Goal: Task Accomplishment & Management: Manage account settings

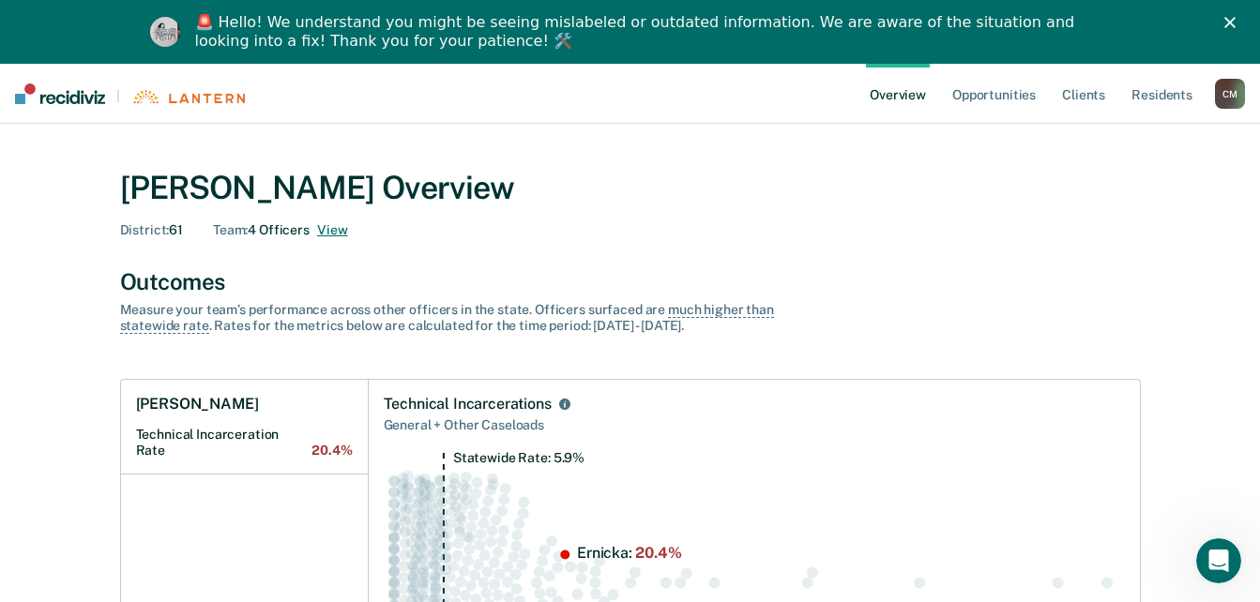
click at [328, 231] on button "View" at bounding box center [332, 230] width 30 height 16
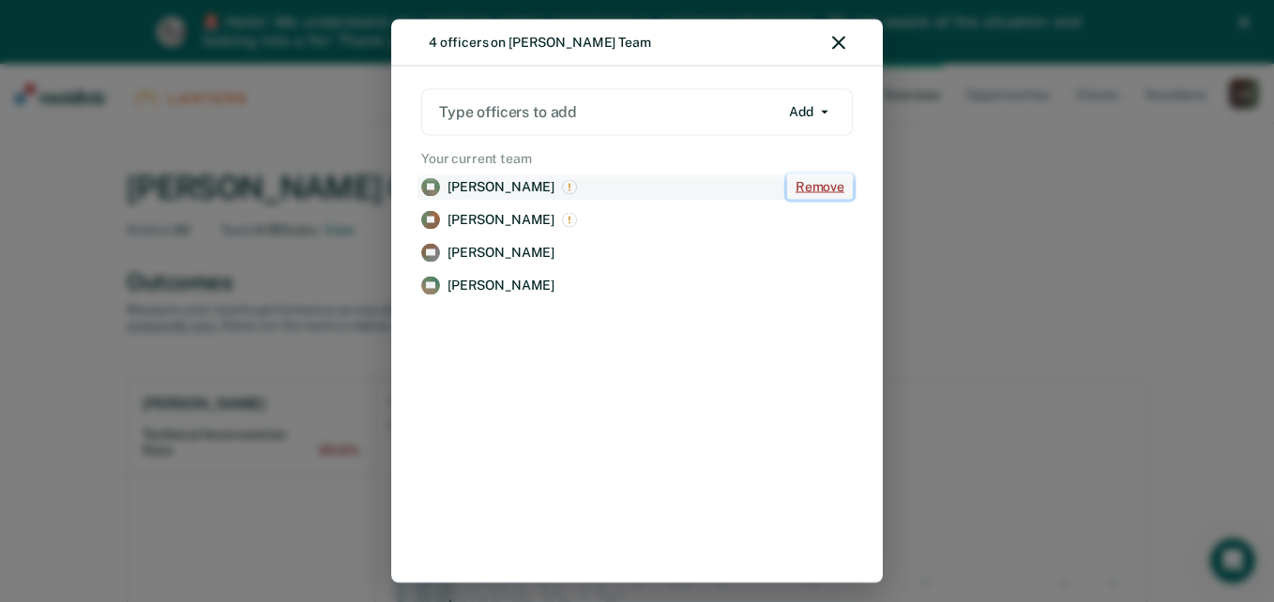
click at [810, 182] on button "Remove" at bounding box center [820, 187] width 66 height 25
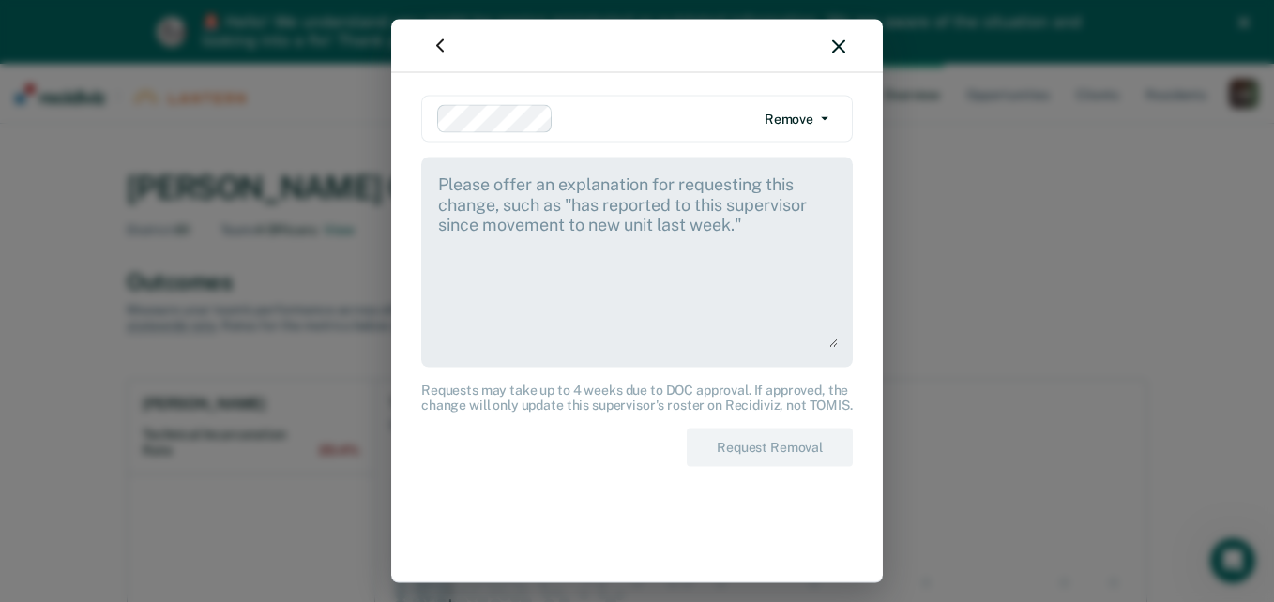
click at [449, 184] on textarea at bounding box center [637, 260] width 402 height 175
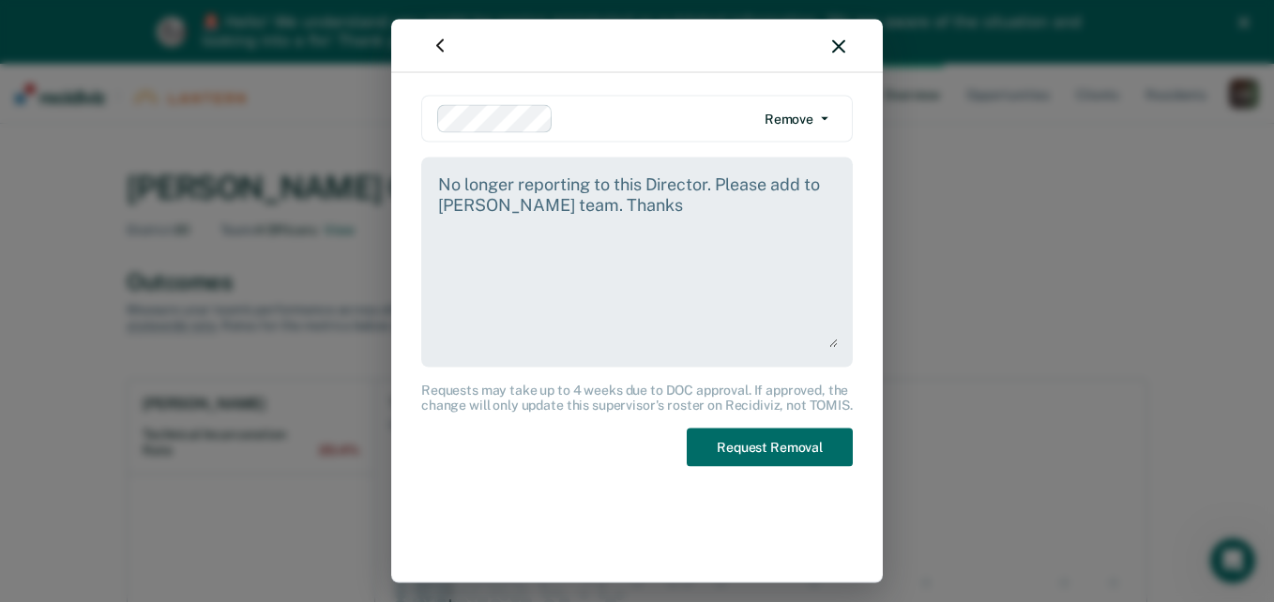
drag, startPoint x: 686, startPoint y: 207, endPoint x: 440, endPoint y: 183, distance: 247.1
click at [440, 183] on textarea "No longer reporting to this Director. Please add to [PERSON_NAME] team. Thanks" at bounding box center [637, 260] width 402 height 175
type textarea "No longer reporting to this Director. Please add to [PERSON_NAME] team. Thanks"
click at [765, 449] on button "Request Removal" at bounding box center [770, 448] width 166 height 38
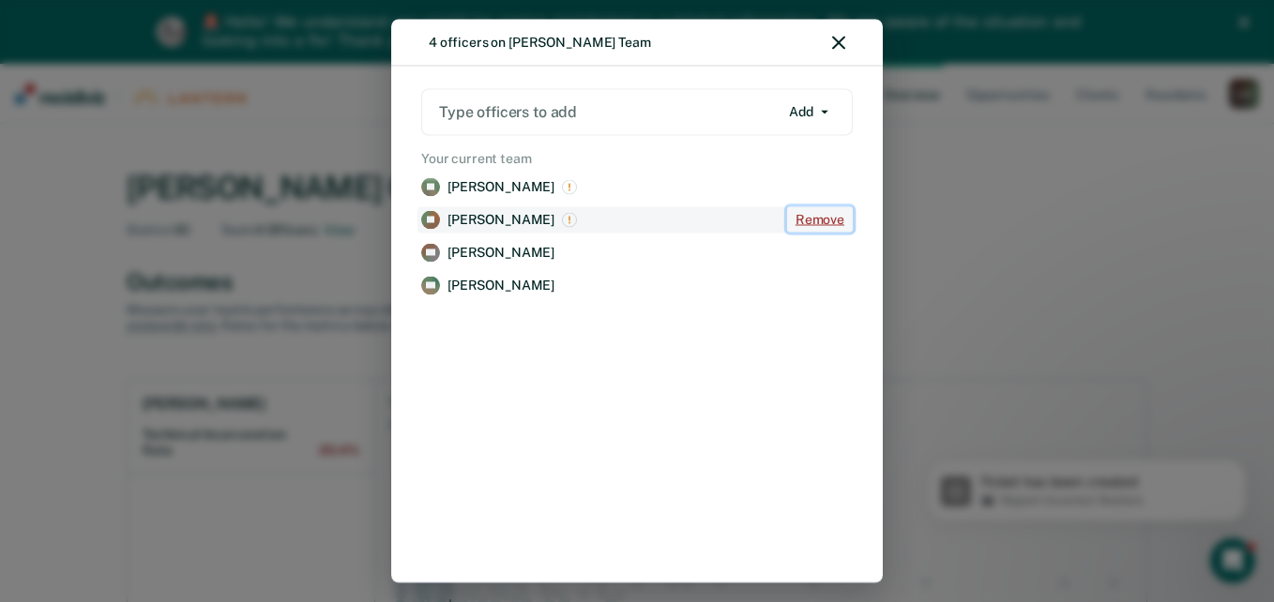
click at [810, 218] on button "Remove" at bounding box center [820, 219] width 66 height 25
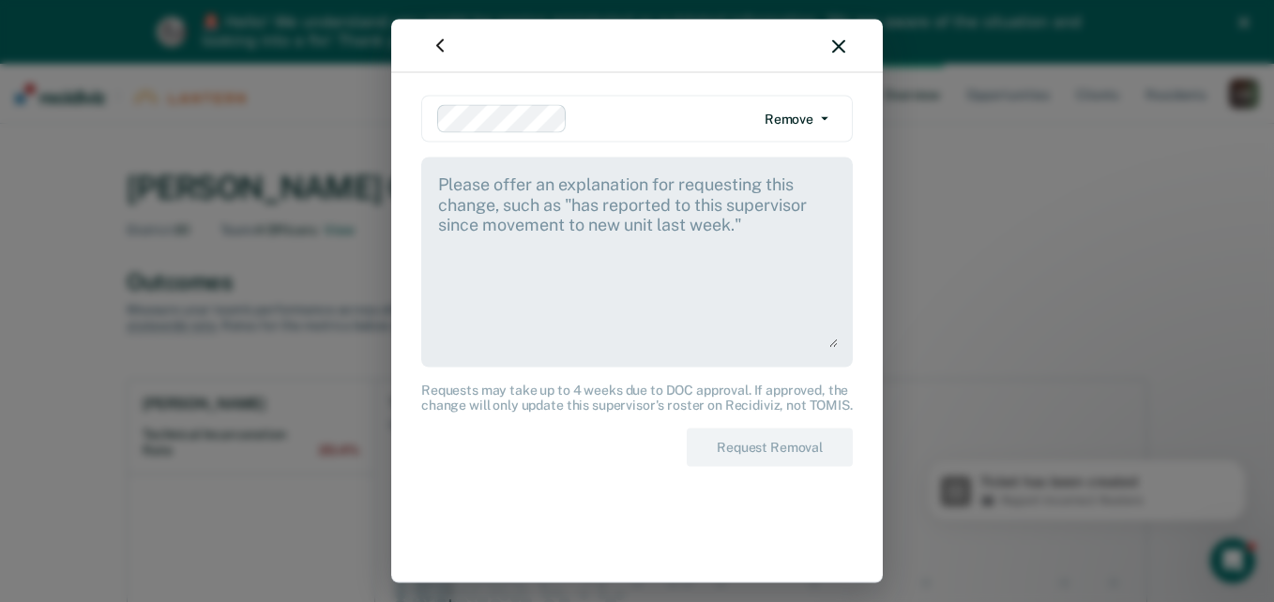
click at [472, 191] on textarea at bounding box center [637, 260] width 402 height 175
paste textarea "No longer reporting to this Director. Please add to [PERSON_NAME] team. Thanks"
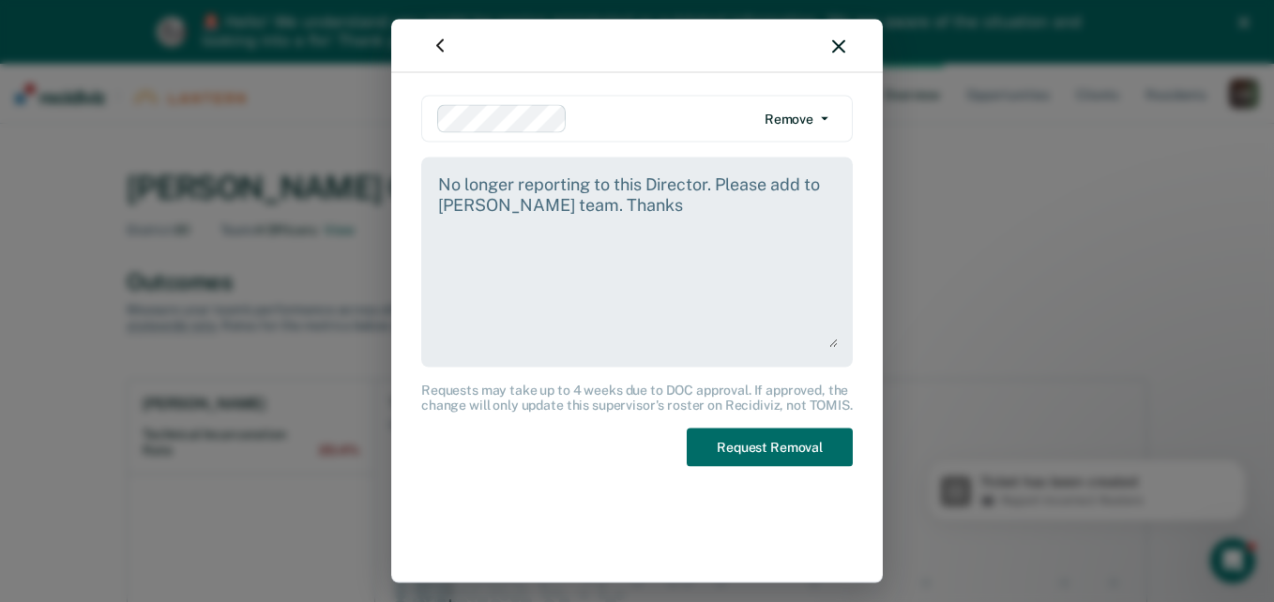
drag, startPoint x: 438, startPoint y: 209, endPoint x: 546, endPoint y: 209, distance: 107.9
click at [546, 209] on textarea "No longer reporting to this Director. Please add to [PERSON_NAME] team. Thanks" at bounding box center [637, 260] width 402 height 175
drag, startPoint x: 706, startPoint y: 204, endPoint x: 440, endPoint y: 183, distance: 266.4
click at [440, 183] on textarea "No longer reporting to this Director. Please add to [PERSON_NAME] team. Thanks" at bounding box center [637, 260] width 402 height 175
type textarea "No longer reporting to this Director. Please add to [PERSON_NAME] team. Thanks"
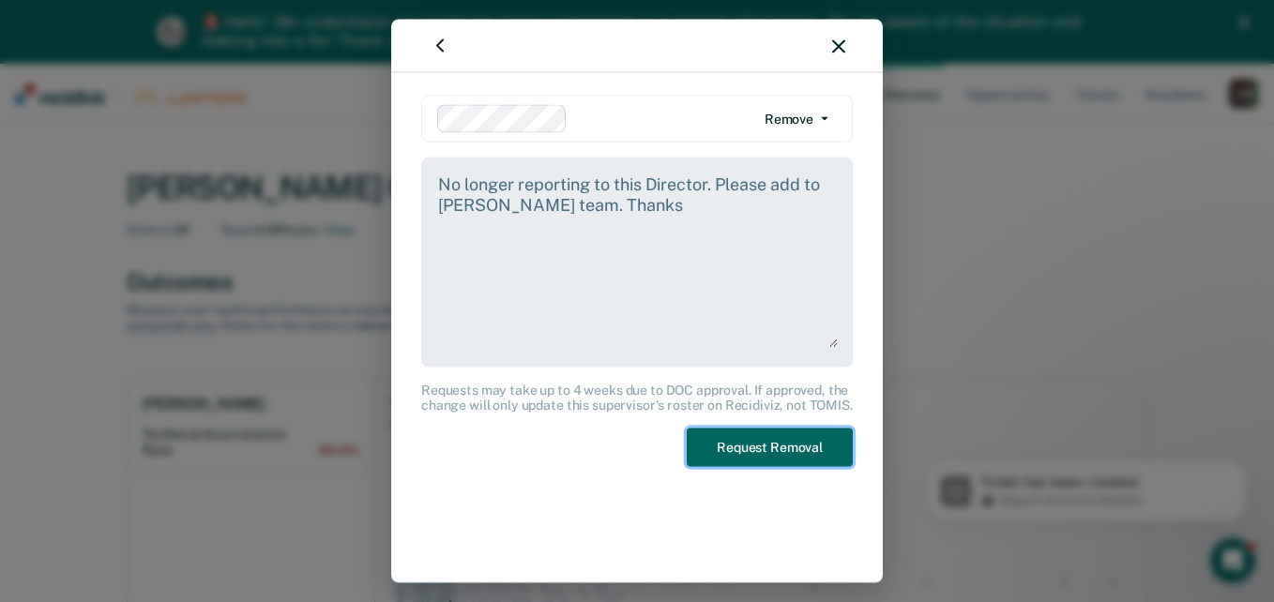
click at [764, 444] on button "Request Removal" at bounding box center [770, 448] width 166 height 38
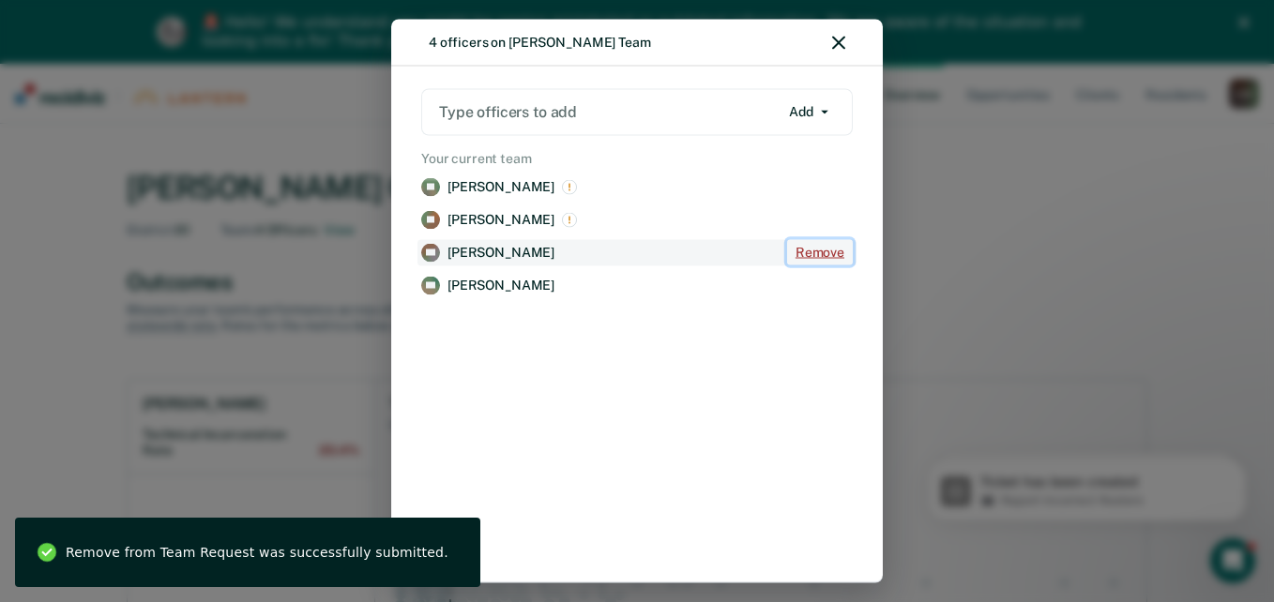
click at [805, 248] on button "Remove" at bounding box center [820, 252] width 66 height 25
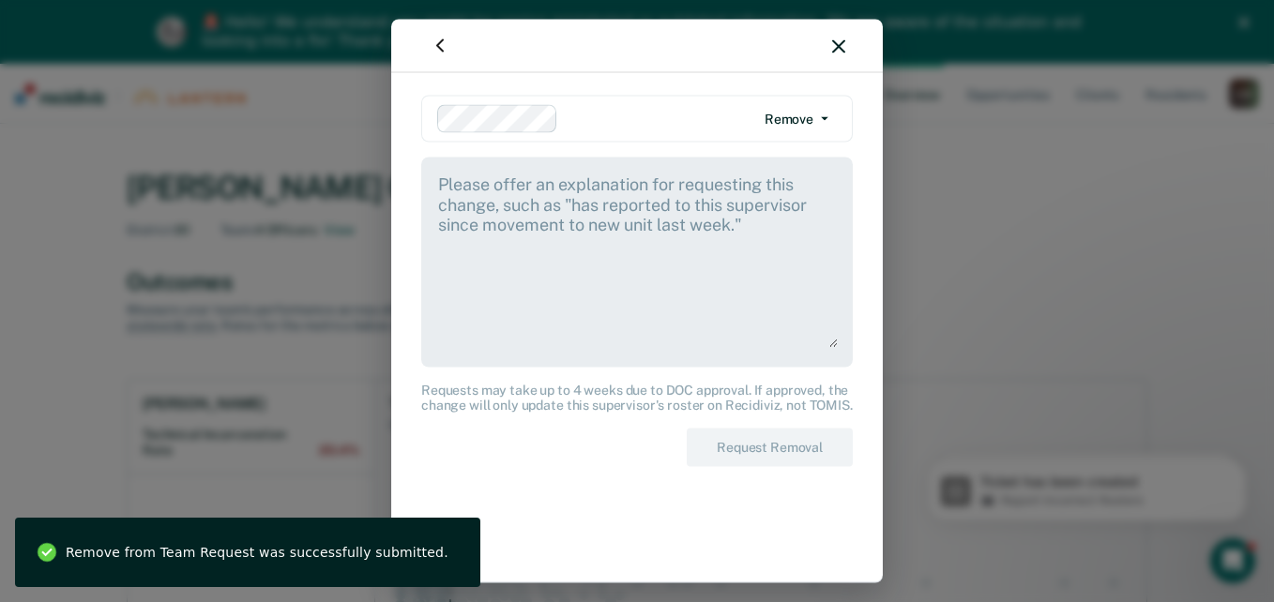
click at [463, 194] on textarea at bounding box center [637, 260] width 402 height 175
paste textarea "No longer reporting to this Director. Please add to [PERSON_NAME] team. Thanks"
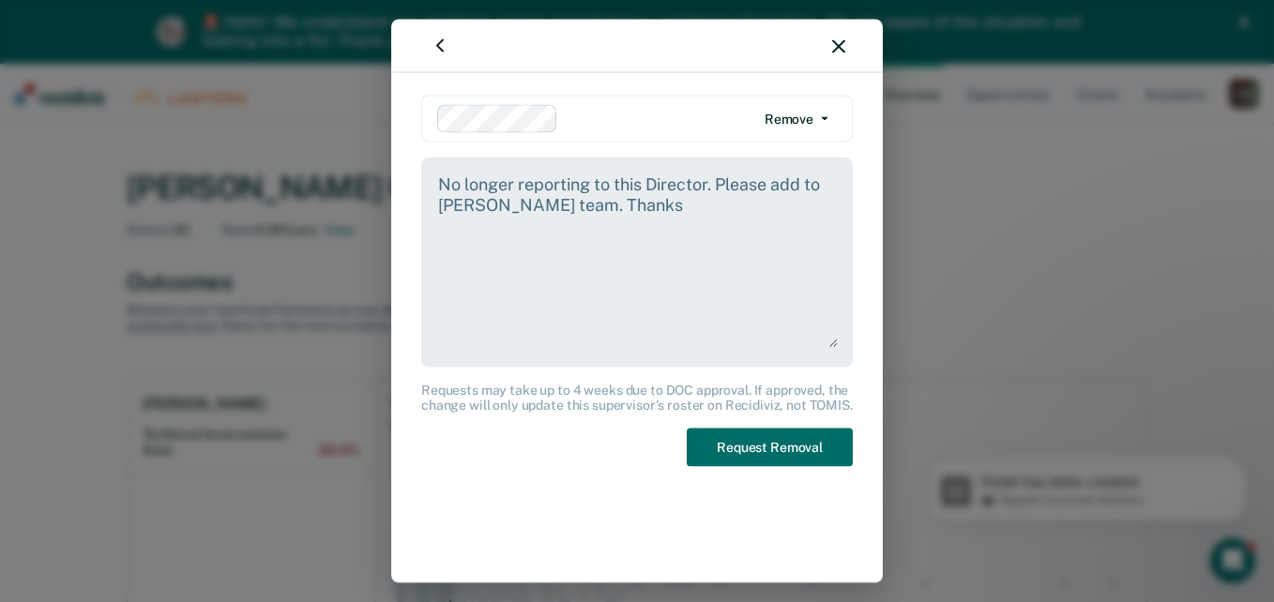
drag, startPoint x: 579, startPoint y: 208, endPoint x: 443, endPoint y: 208, distance: 136.1
click at [443, 208] on textarea "No longer reporting to this Director. Please add to [PERSON_NAME] team. Thanks" at bounding box center [637, 260] width 402 height 175
drag, startPoint x: 685, startPoint y: 212, endPoint x: 426, endPoint y: 184, distance: 260.5
click at [426, 185] on div "No longer reporting to this Director. Please add to [PERSON_NAME] team. Thanks" at bounding box center [637, 263] width 432 height 210
type textarea "No longer reporting to this Director. Please add to [PERSON_NAME] team. Thanks"
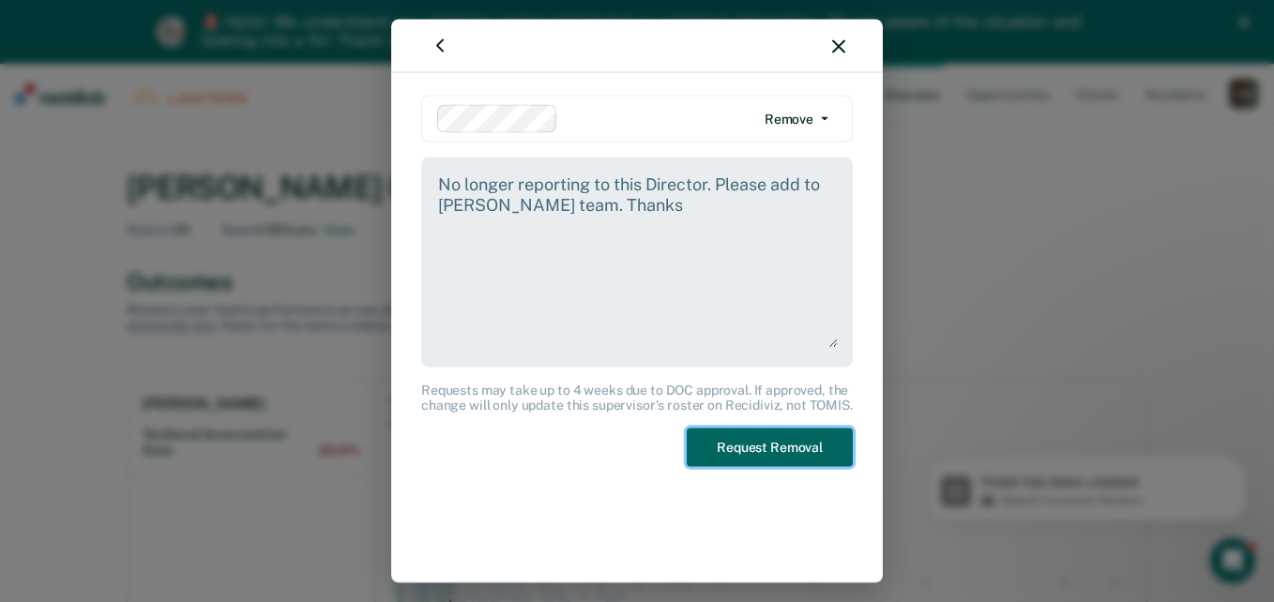
click at [768, 446] on button "Request Removal" at bounding box center [770, 448] width 166 height 38
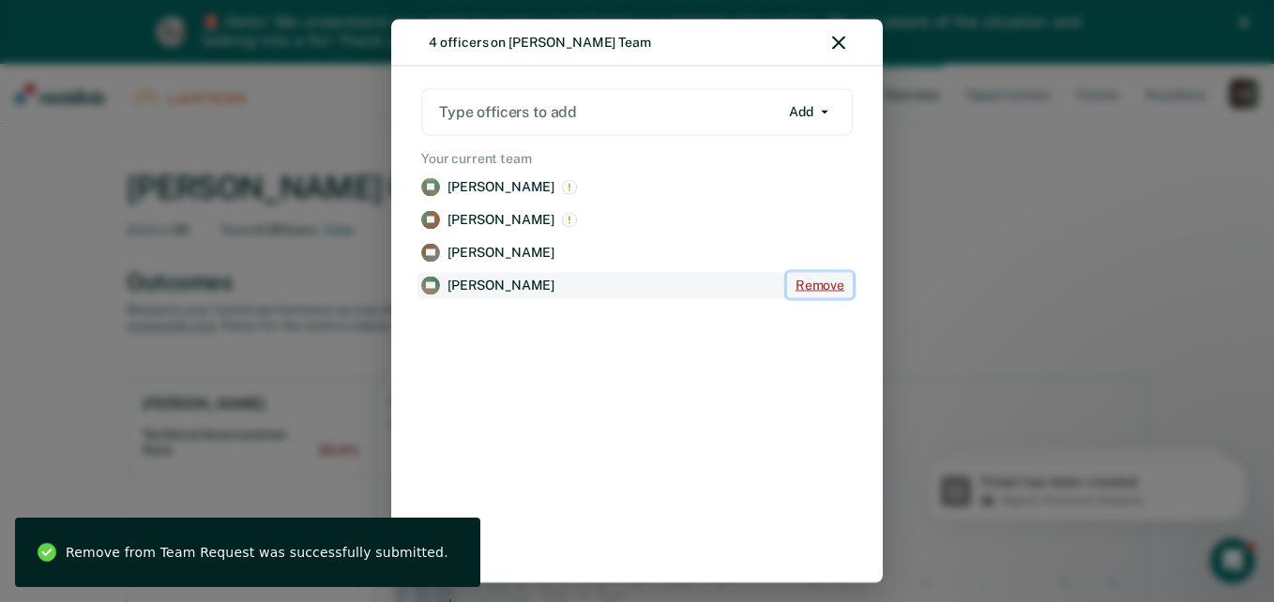
click at [815, 285] on button "Remove" at bounding box center [820, 285] width 66 height 25
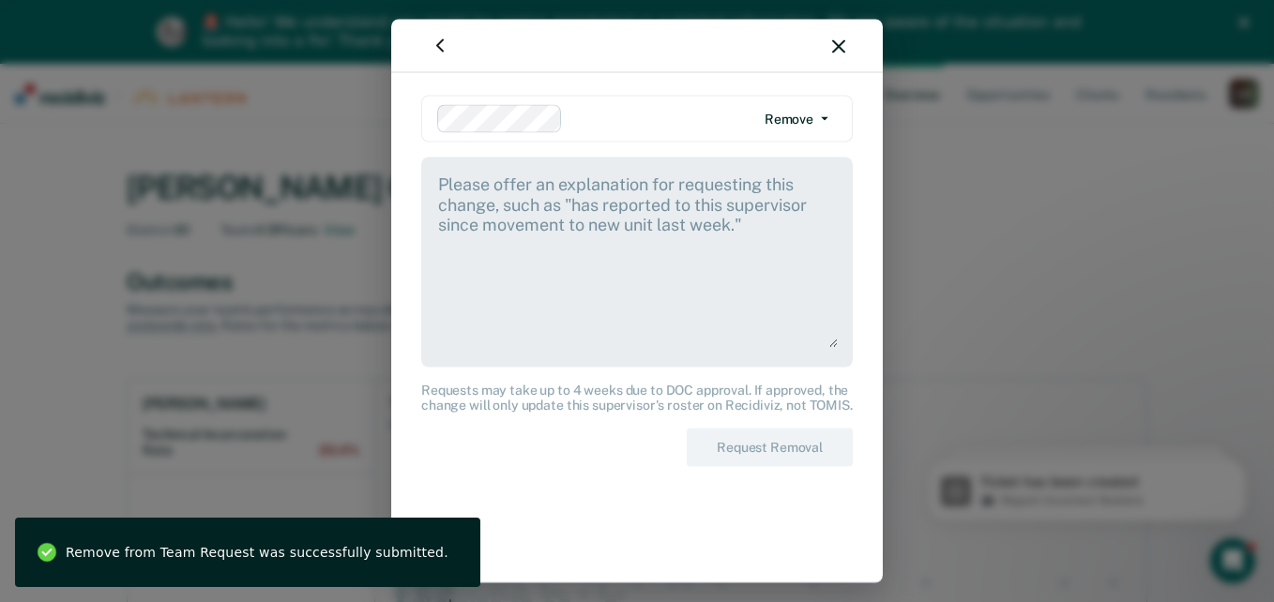
click at [473, 195] on textarea at bounding box center [637, 260] width 402 height 175
paste textarea "No longer reporting to this Director. Please add to [PERSON_NAME] team. Thanks"
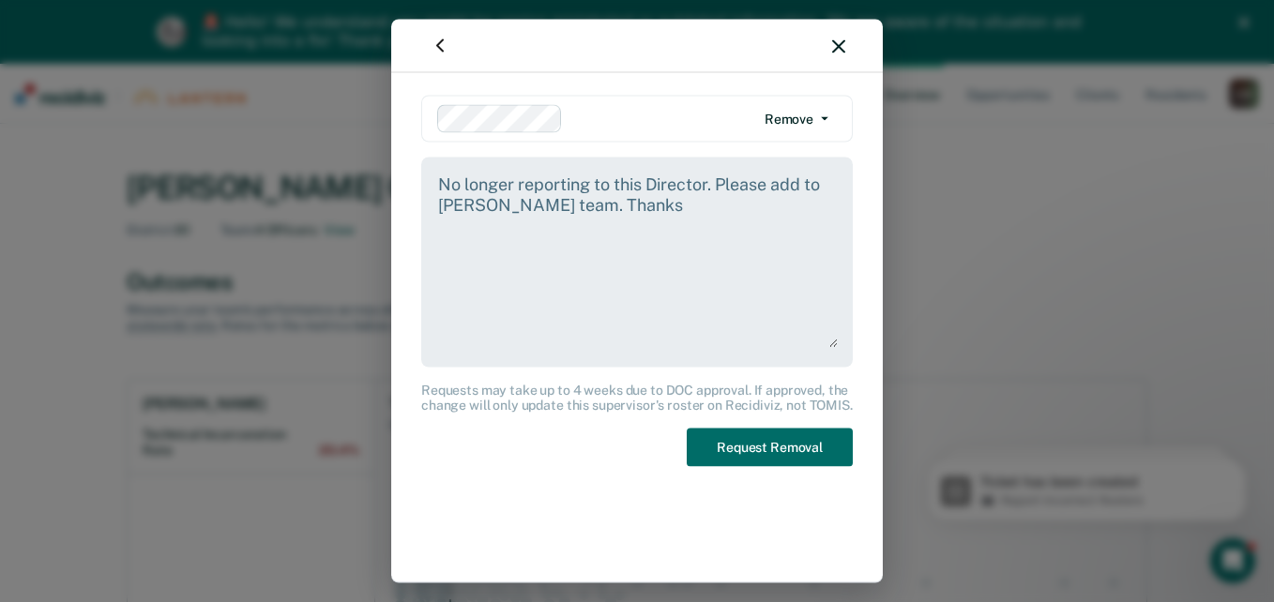
drag, startPoint x: 556, startPoint y: 205, endPoint x: 440, endPoint y: 209, distance: 115.5
click at [440, 209] on textarea "No longer reporting to this Director. Please add to [PERSON_NAME] team. Thanks" at bounding box center [637, 260] width 402 height 175
type textarea "No longer reporting to this Director. Please add to [PERSON_NAME] team. Thanks"
click at [742, 457] on button "Request Removal" at bounding box center [770, 448] width 166 height 38
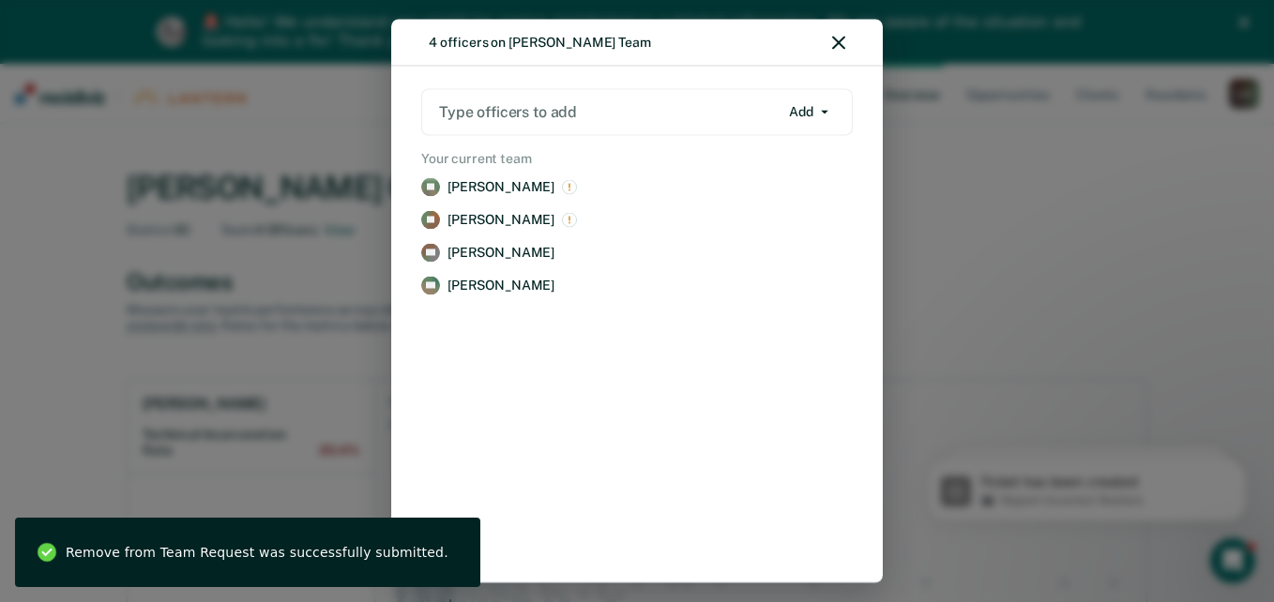
click at [476, 109] on div at bounding box center [609, 112] width 340 height 22
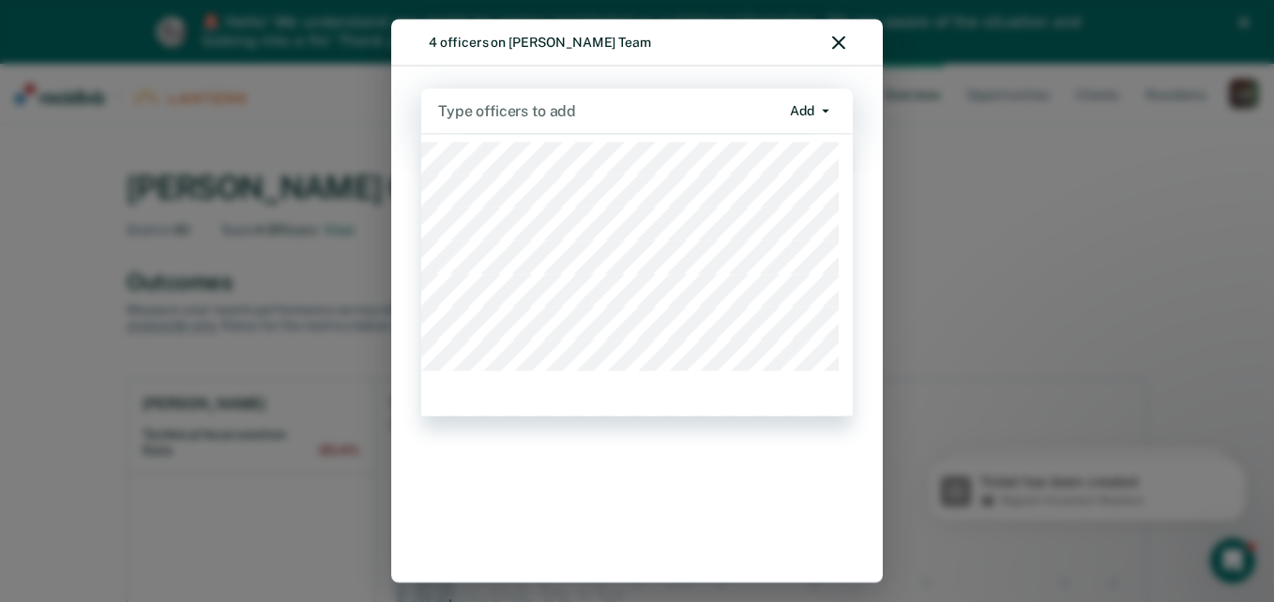
scroll to position [24927, 0]
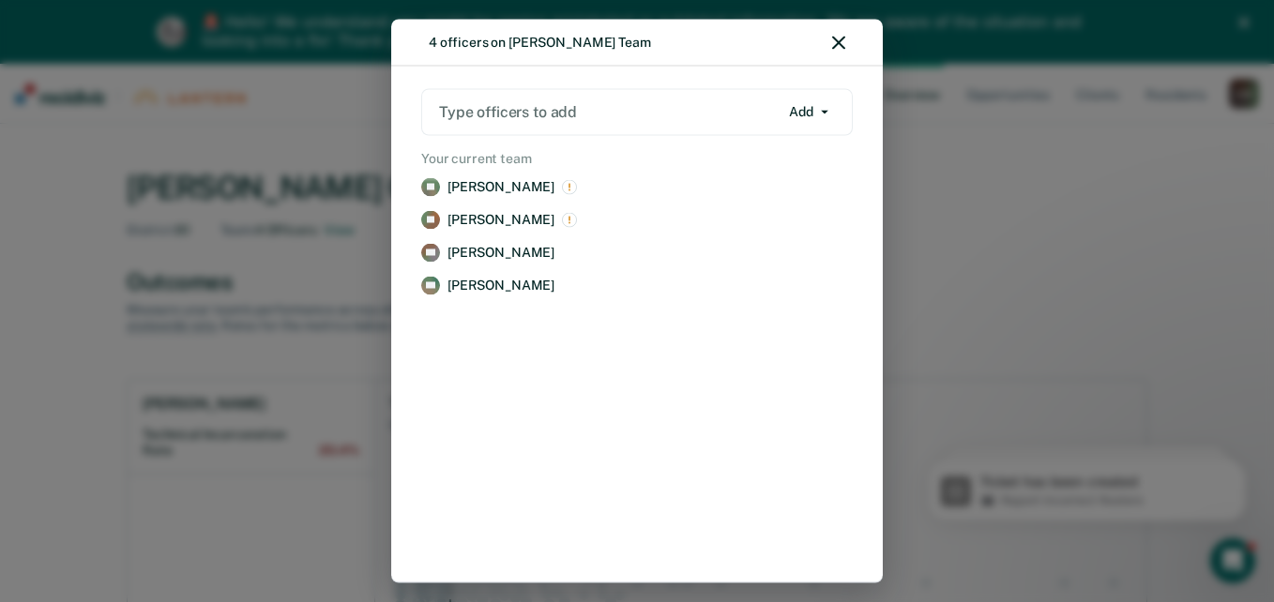
click at [534, 110] on div at bounding box center [609, 112] width 340 height 22
click at [811, 109] on button "Add" at bounding box center [809, 112] width 56 height 30
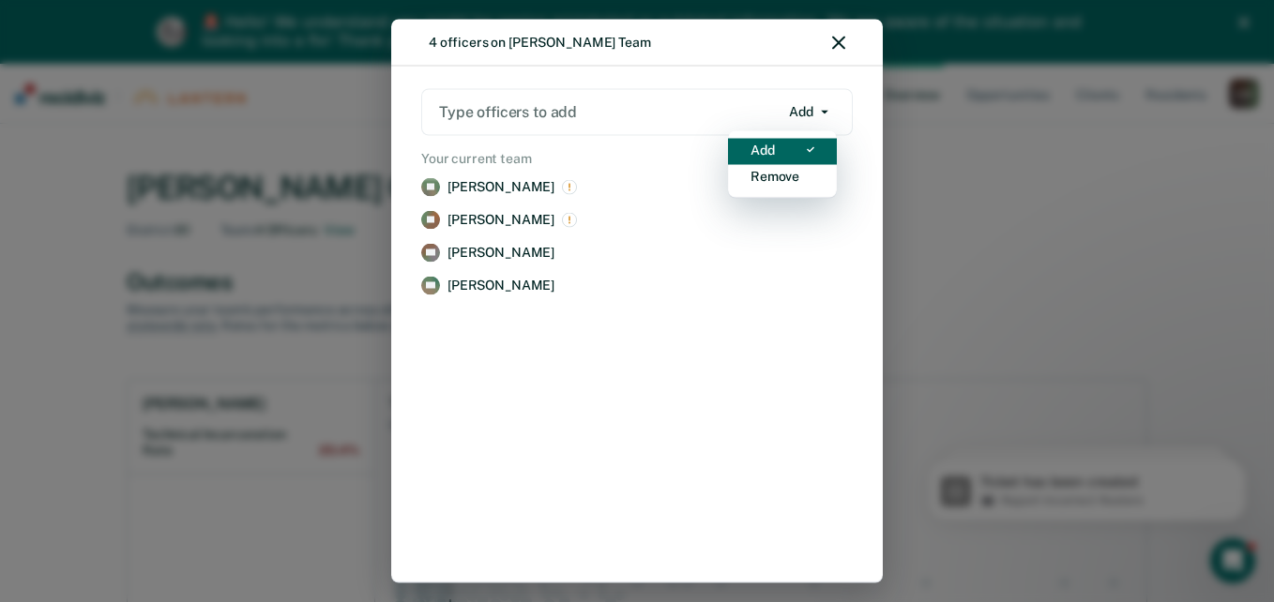
click at [773, 145] on div "Add" at bounding box center [763, 150] width 24 height 16
click at [529, 114] on div at bounding box center [609, 112] width 340 height 22
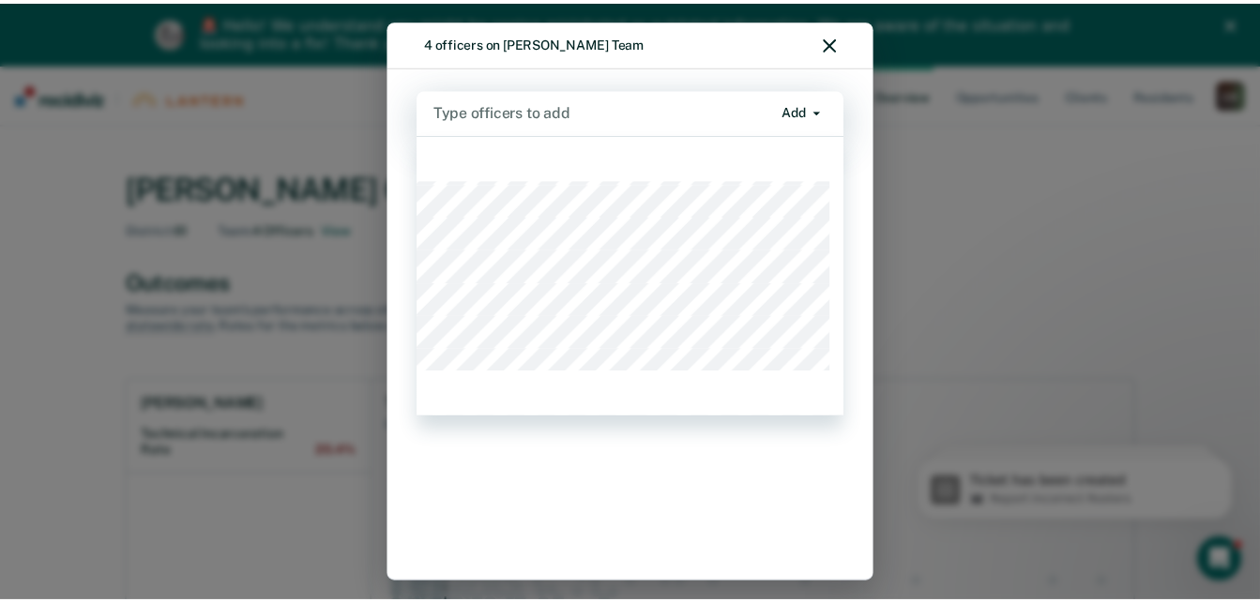
scroll to position [3660, 0]
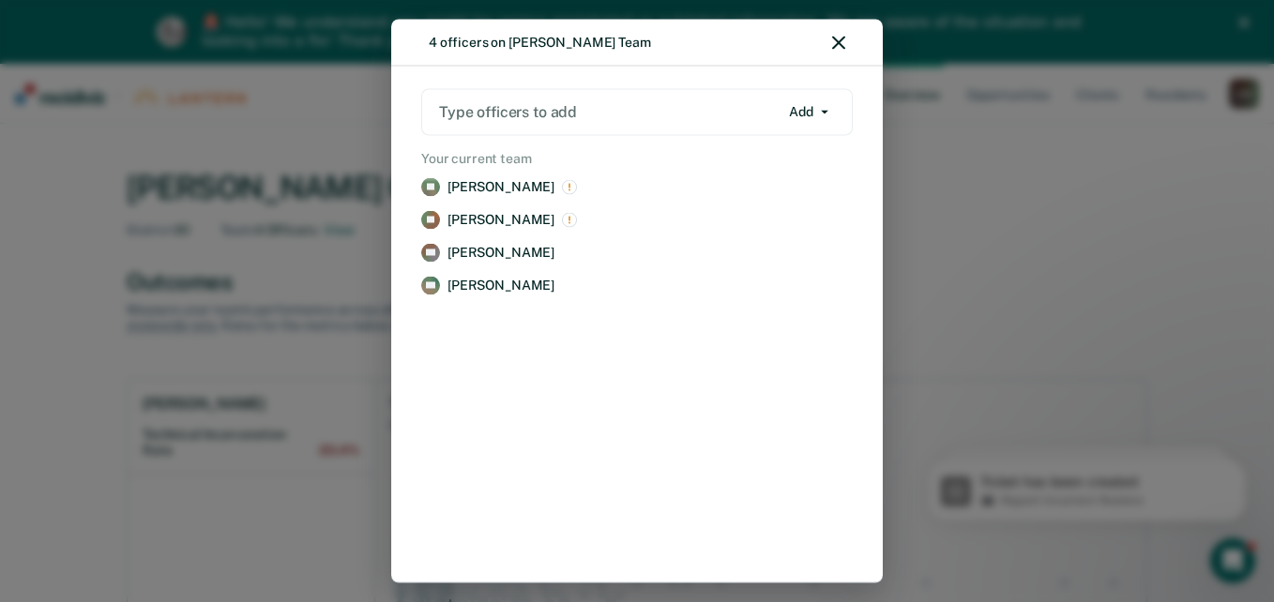
click at [842, 38] on icon "button" at bounding box center [838, 43] width 13 height 13
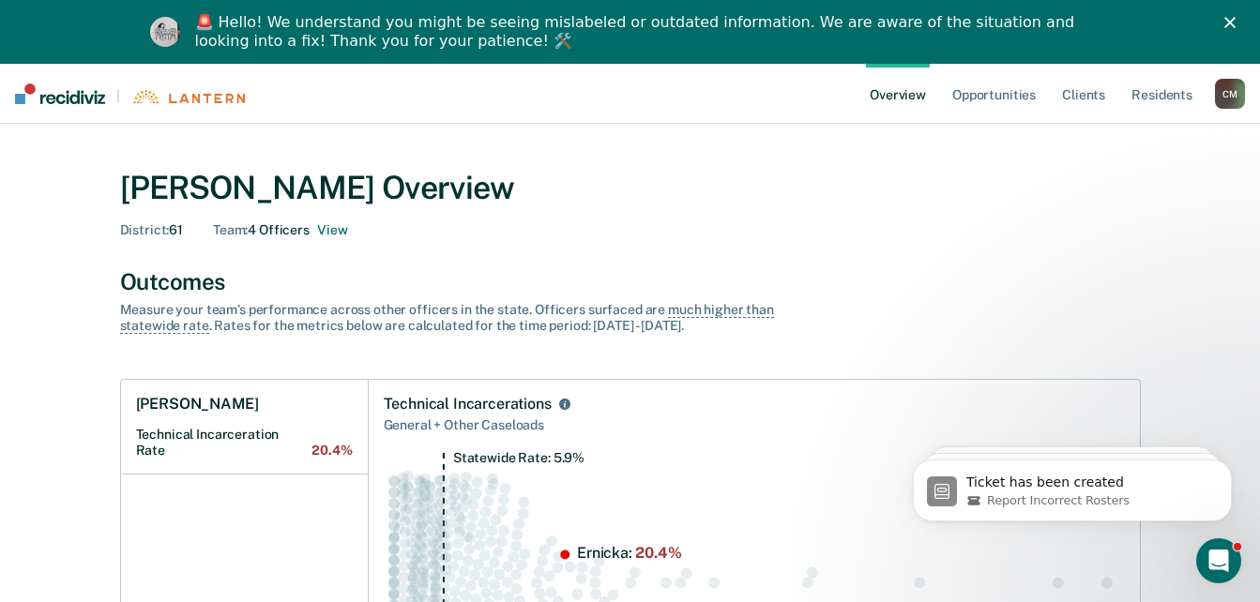
click at [886, 89] on link "Overview" at bounding box center [898, 94] width 64 height 60
click at [1237, 96] on div "C M" at bounding box center [1230, 94] width 30 height 30
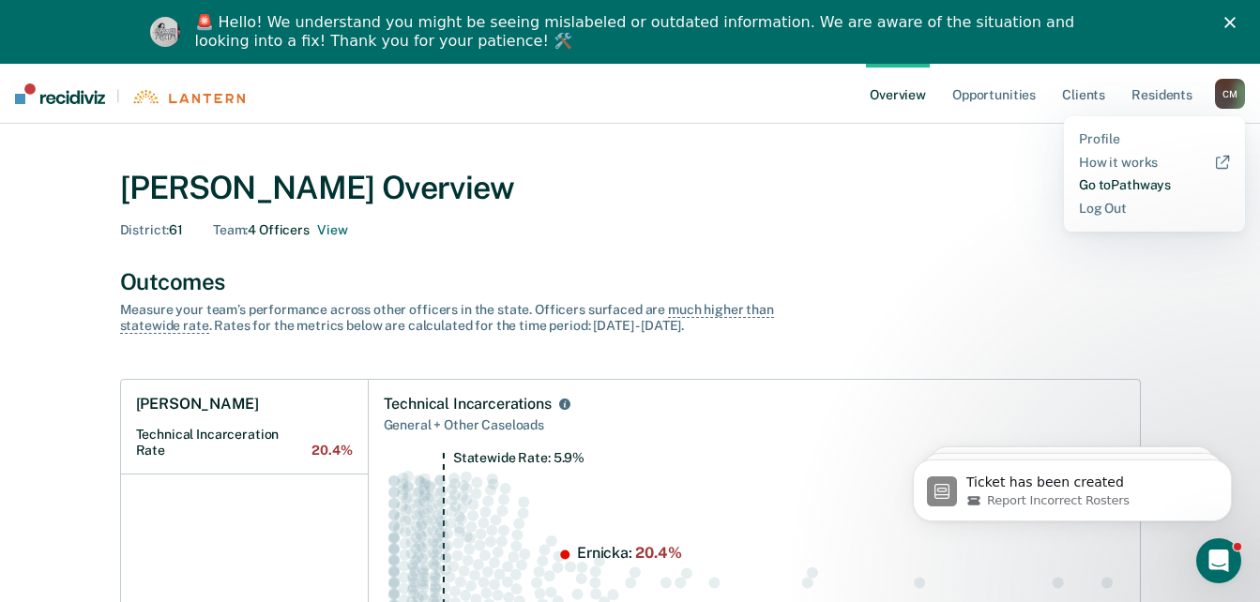
click at [1115, 188] on link "Go to Pathways" at bounding box center [1154, 185] width 151 height 16
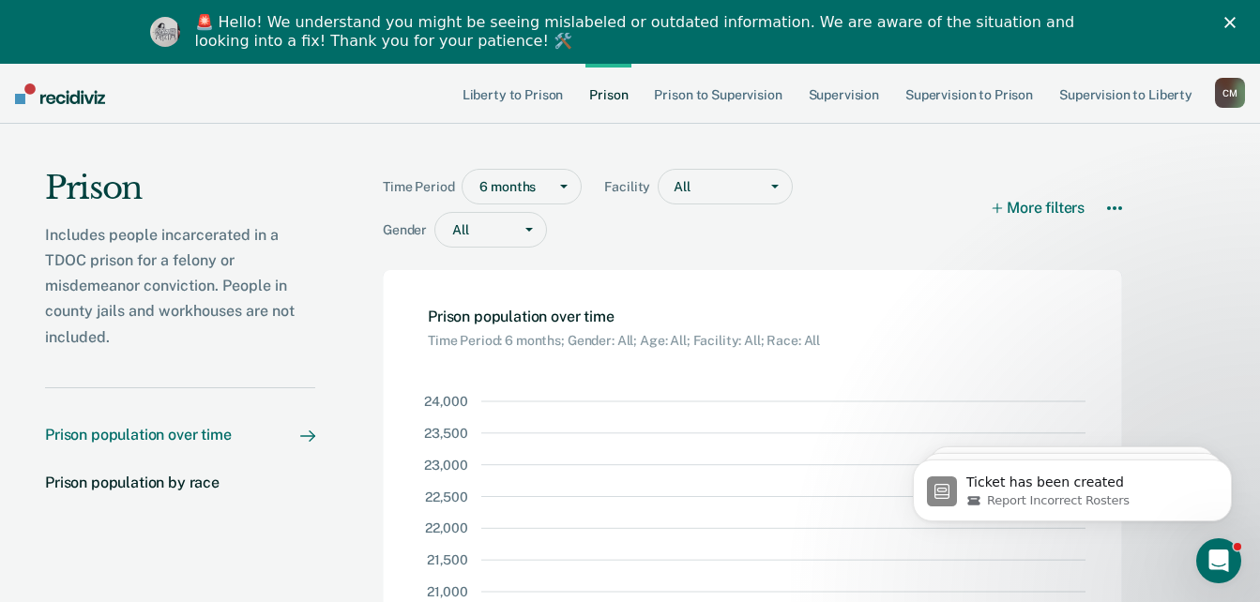
click at [1225, 88] on div "C M" at bounding box center [1230, 93] width 30 height 30
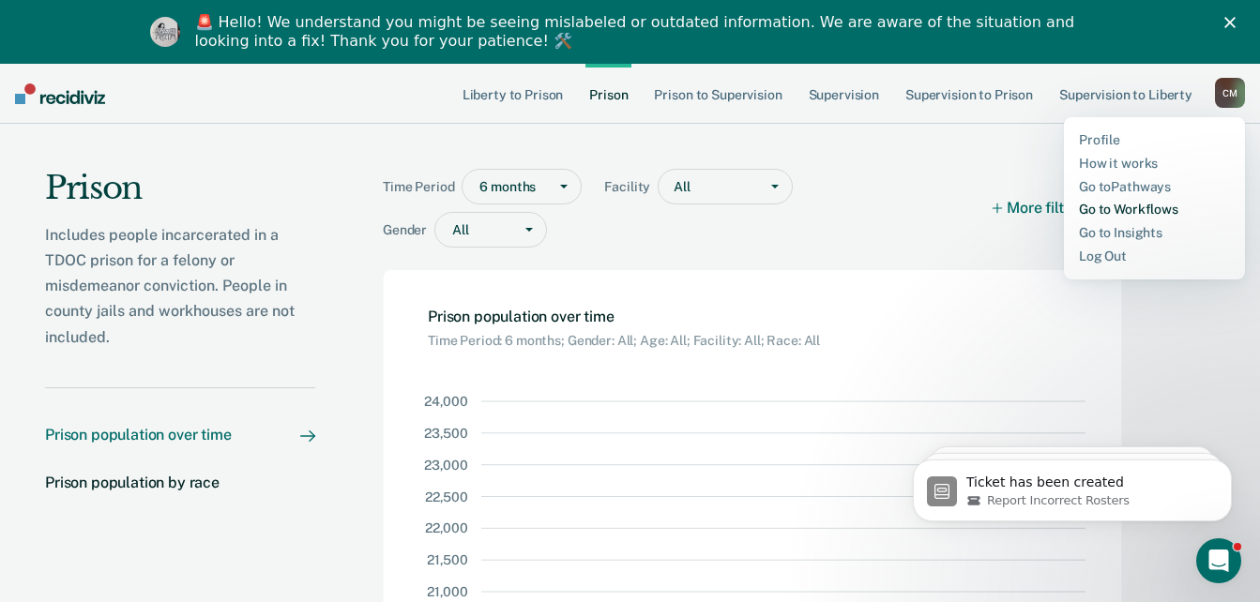
click at [1146, 209] on link "Go to Workflows" at bounding box center [1154, 210] width 151 height 16
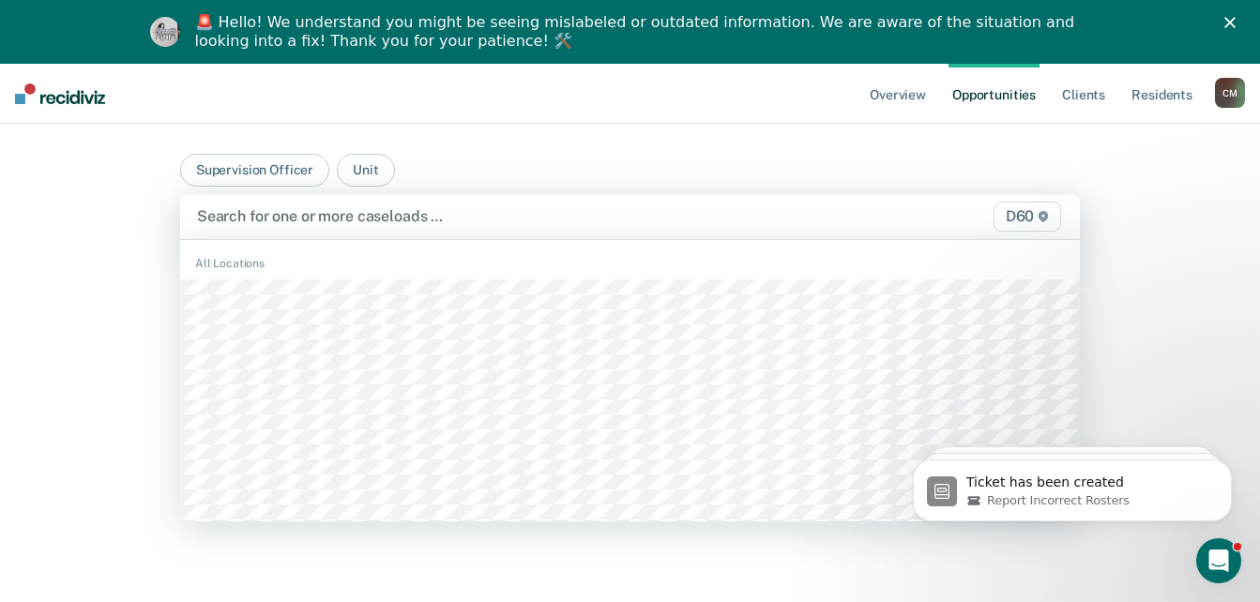
click at [1048, 218] on icon at bounding box center [1043, 216] width 11 height 11
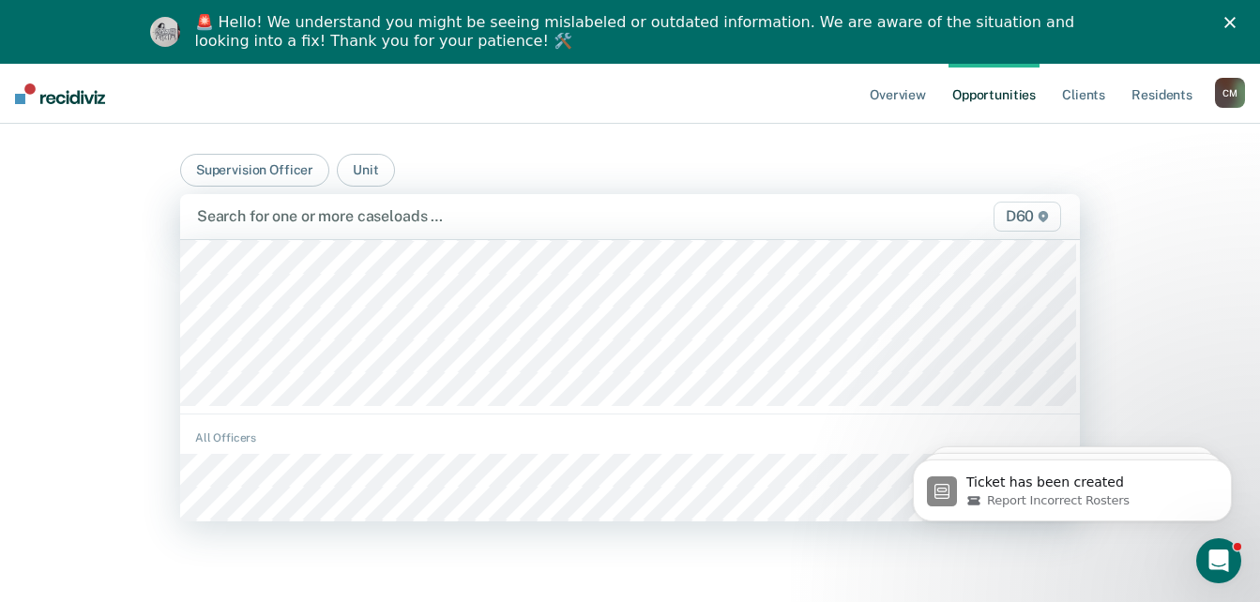
scroll to position [16978, 0]
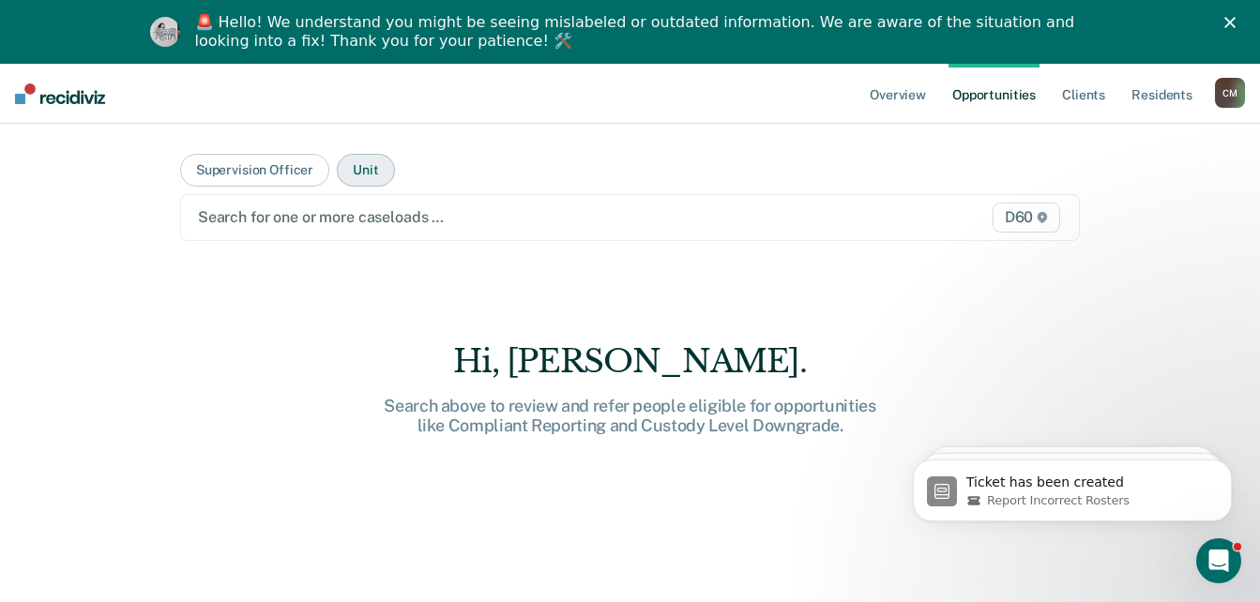
click at [362, 168] on button "Unit" at bounding box center [365, 170] width 57 height 33
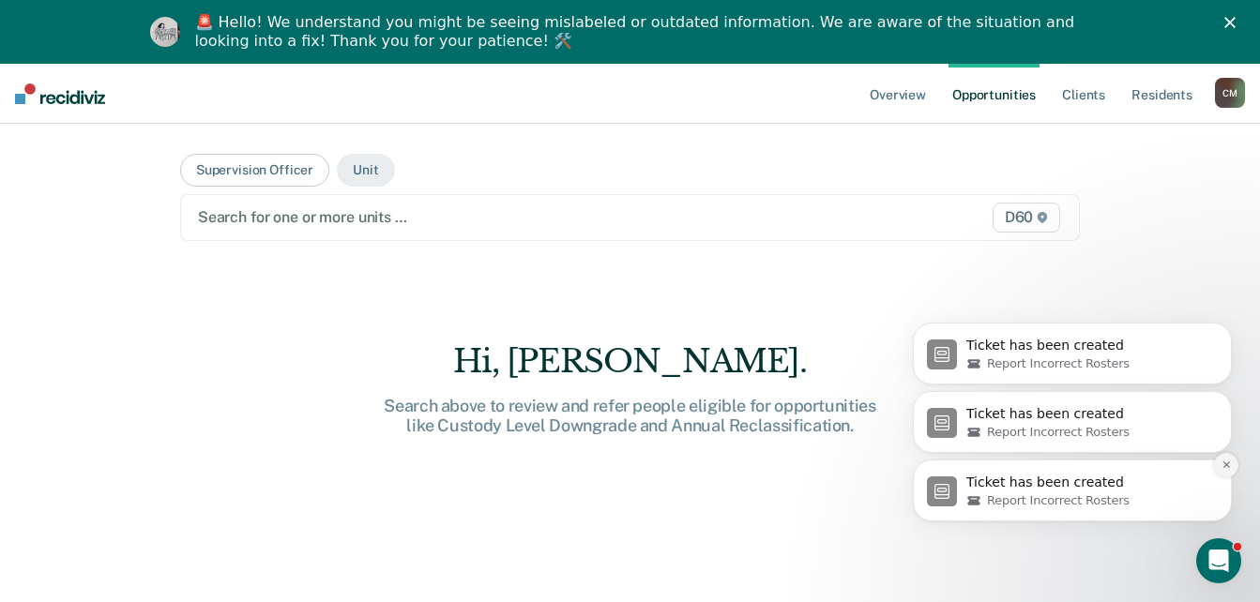
click at [1231, 467] on icon "Dismiss notification" at bounding box center [1227, 465] width 10 height 10
click at [1229, 461] on icon "Dismiss notification" at bounding box center [1227, 465] width 10 height 10
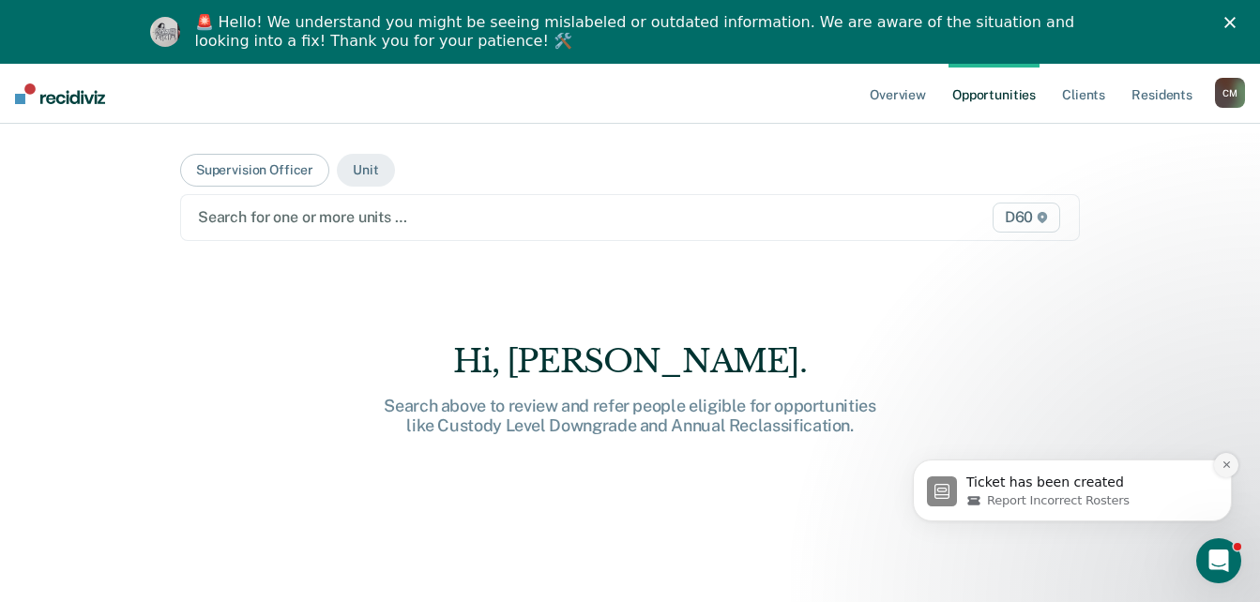
click at [1227, 468] on icon "Dismiss notification" at bounding box center [1227, 465] width 10 height 10
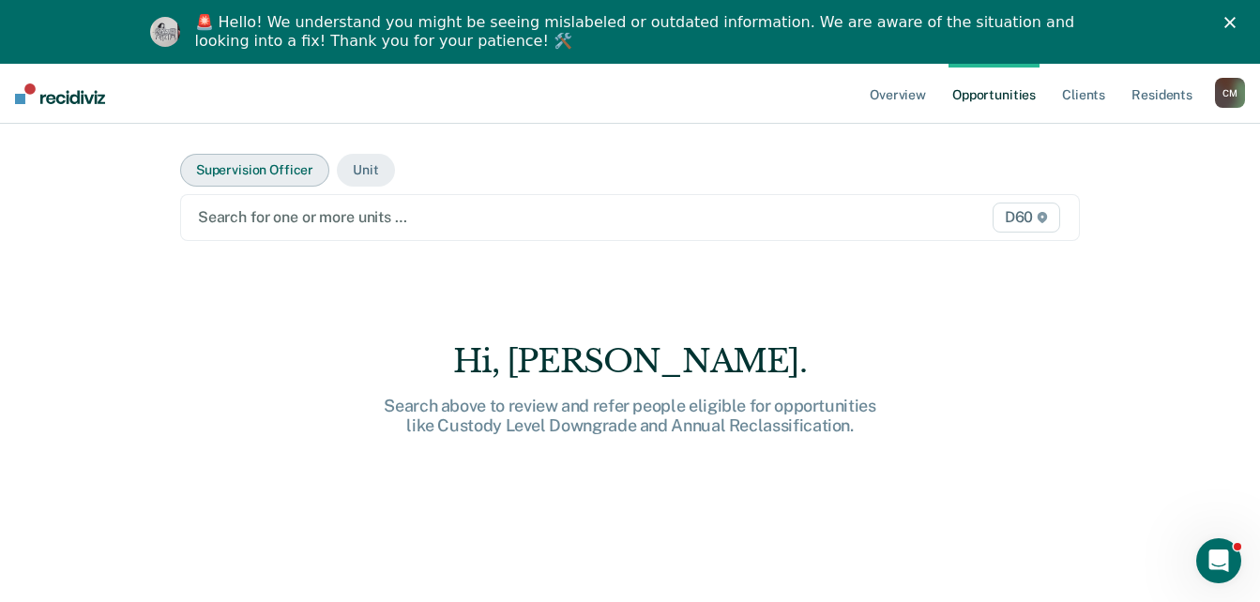
click at [260, 172] on button "Supervision Officer" at bounding box center [254, 170] width 149 height 33
click at [354, 164] on button "Unit" at bounding box center [365, 170] width 57 height 33
click at [1046, 221] on icon at bounding box center [1042, 217] width 9 height 11
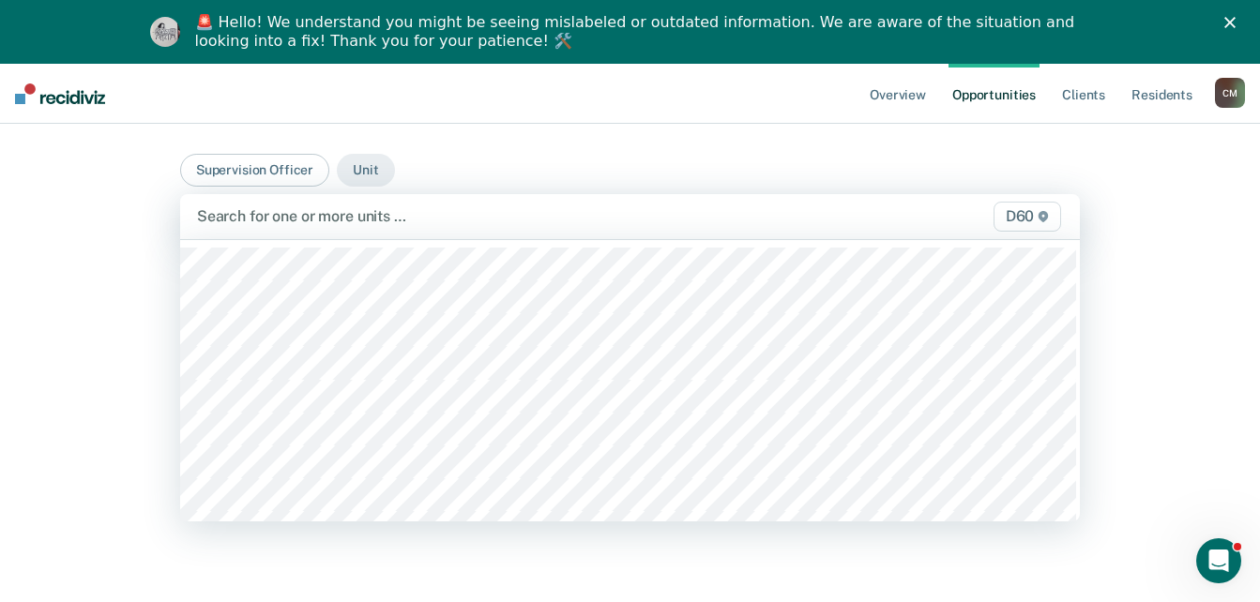
scroll to position [16870, 0]
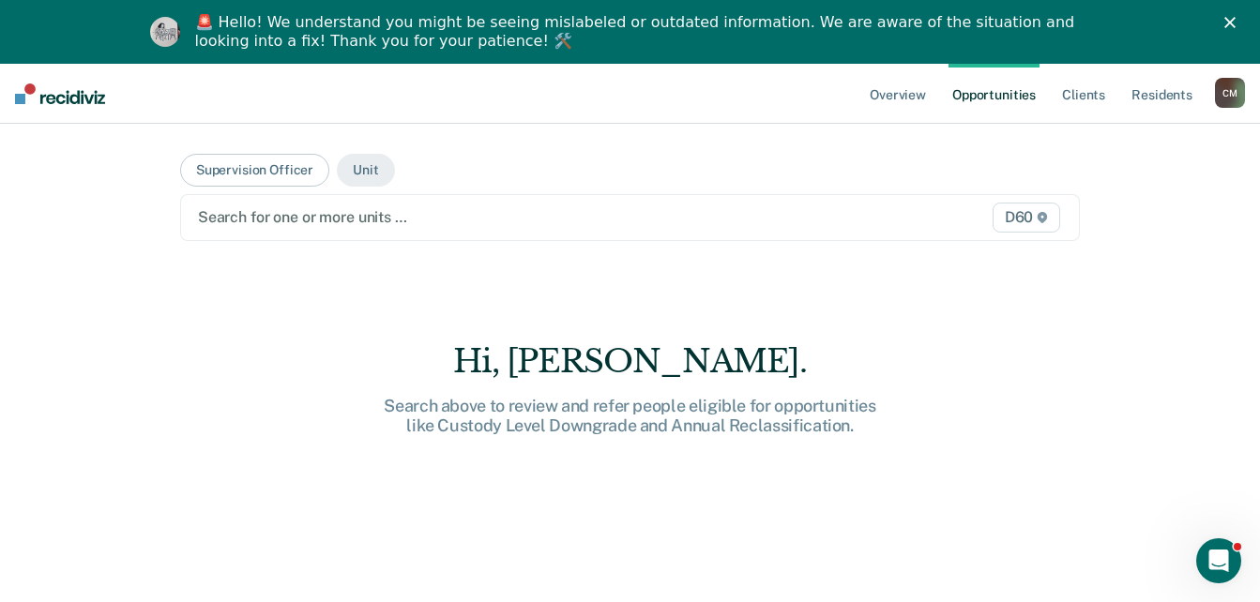
click at [297, 216] on div at bounding box center [500, 217] width 604 height 22
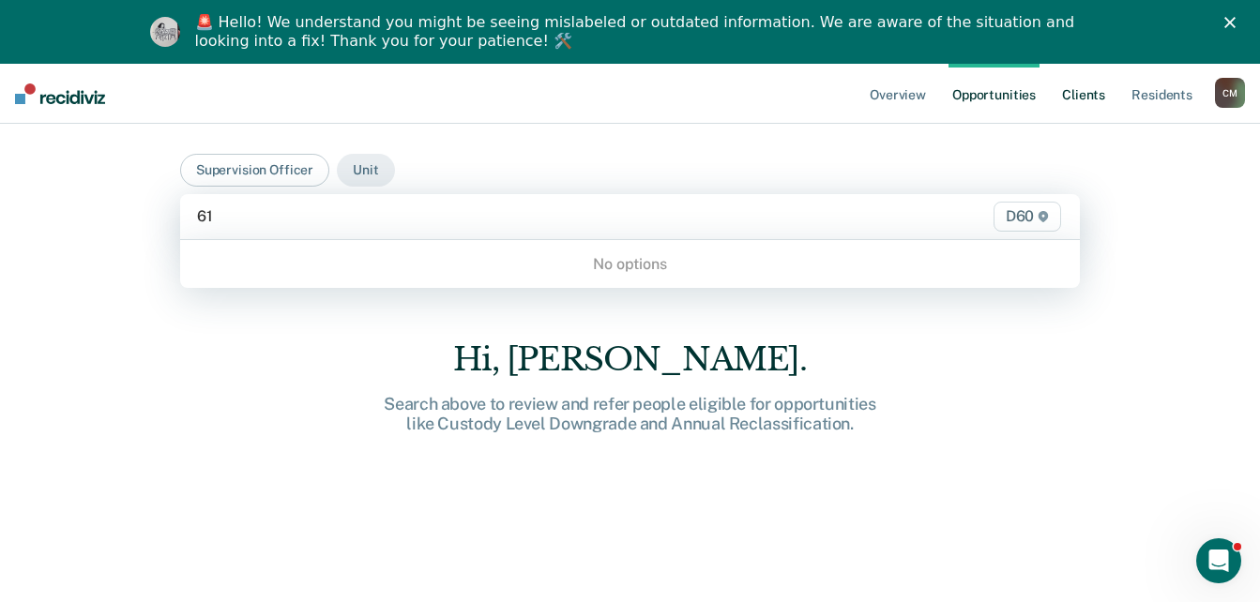
type input "61"
click at [1104, 96] on link "Client s" at bounding box center [1083, 94] width 51 height 60
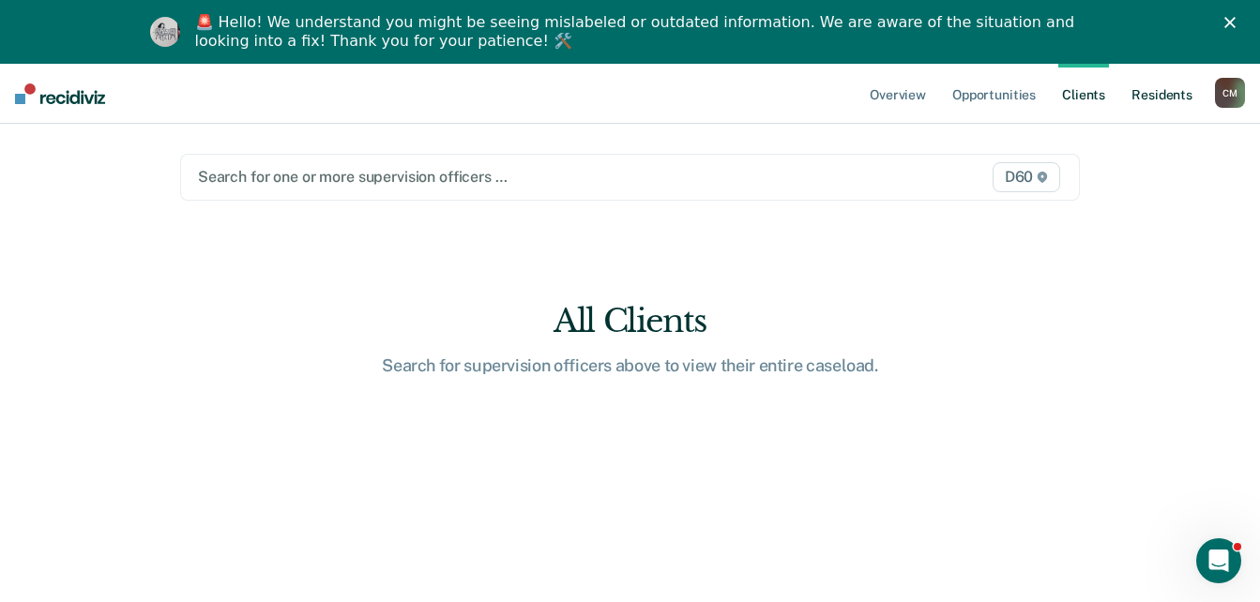
click at [1167, 98] on link "Resident s" at bounding box center [1162, 94] width 69 height 60
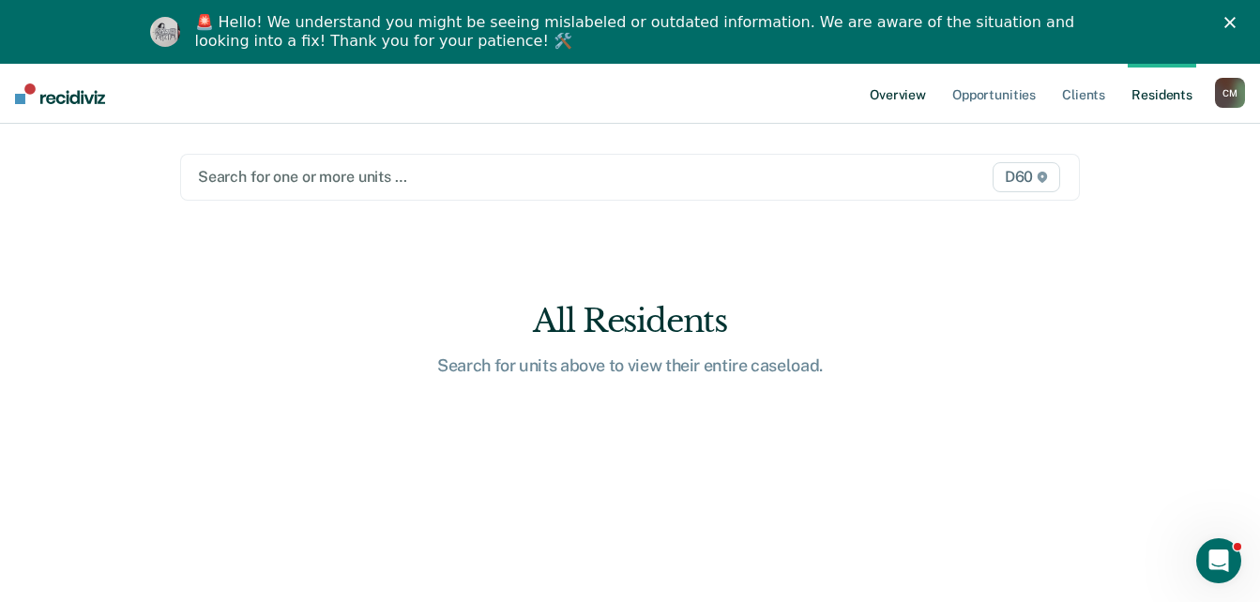
click at [905, 98] on link "Overview" at bounding box center [898, 94] width 64 height 60
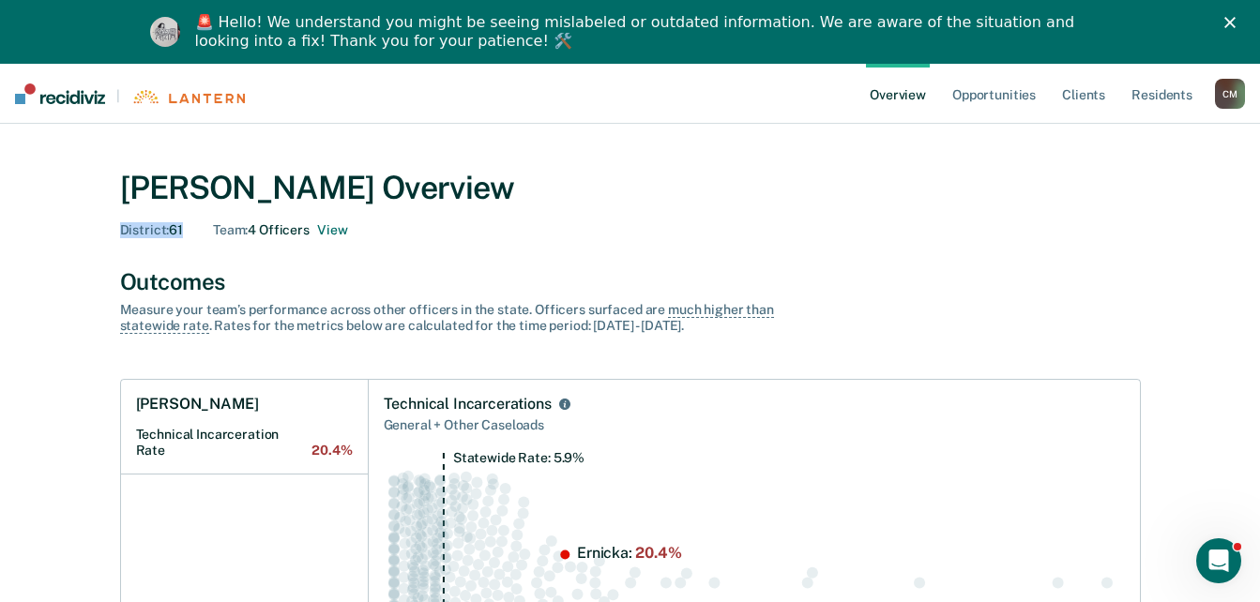
drag, startPoint x: 183, startPoint y: 229, endPoint x: 115, endPoint y: 230, distance: 67.6
drag, startPoint x: 115, startPoint y: 230, endPoint x: 157, endPoint y: 229, distance: 41.3
click at [157, 228] on span "District :" at bounding box center [145, 229] width 50 height 15
click at [1230, 96] on div "C M" at bounding box center [1230, 94] width 30 height 30
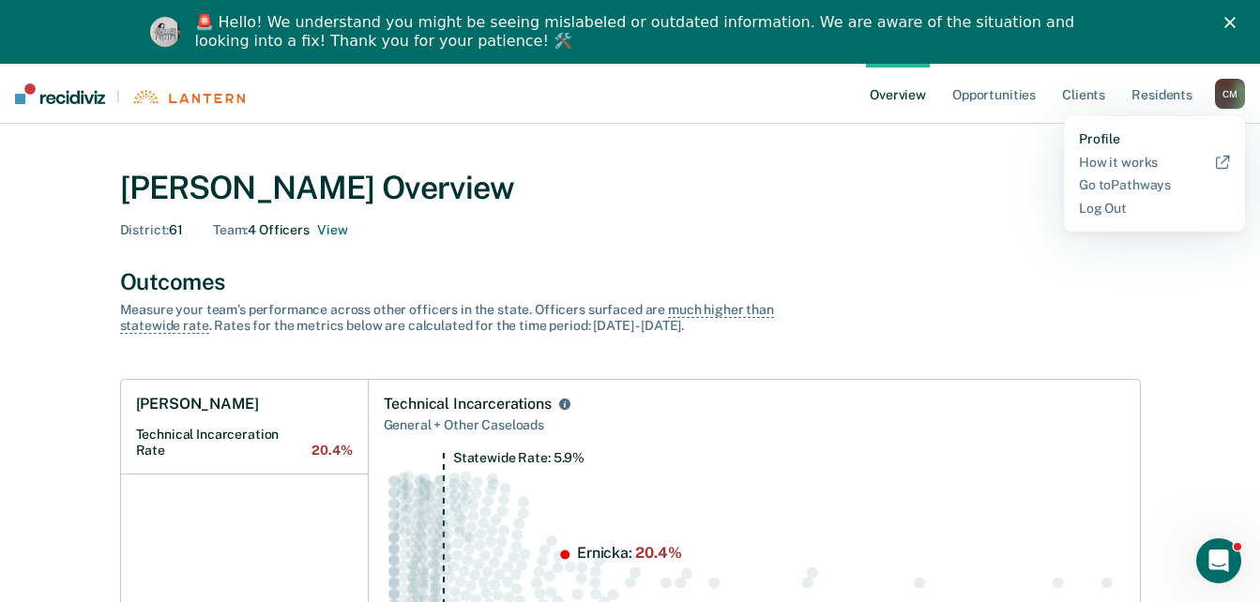
click at [1102, 139] on link "Profile" at bounding box center [1154, 139] width 151 height 16
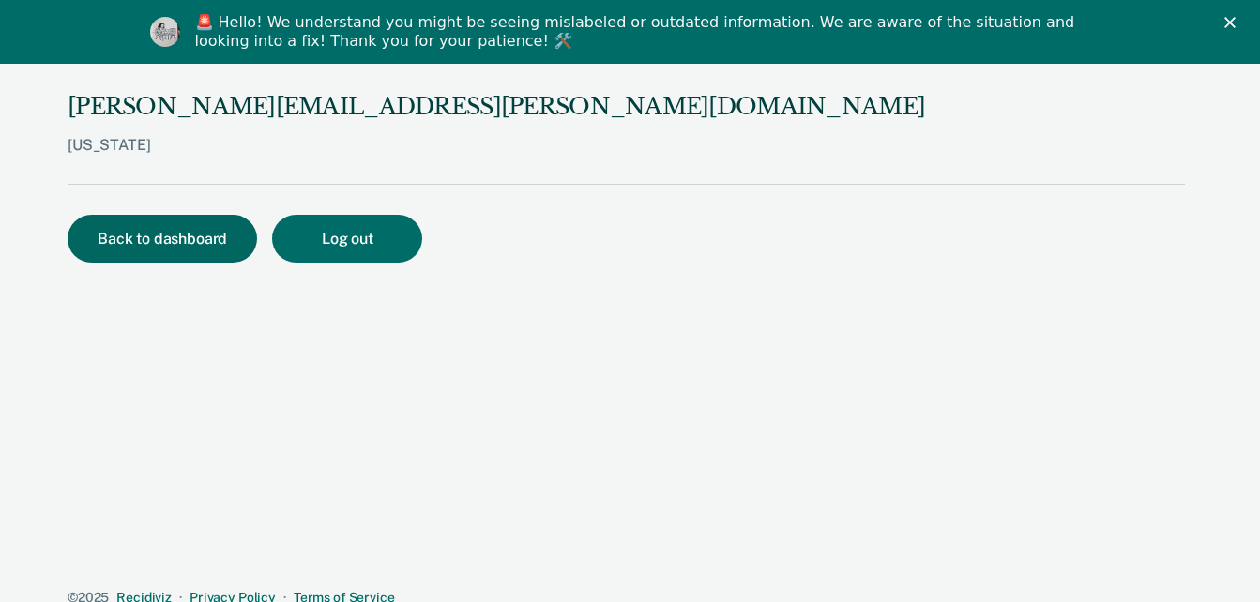
click at [172, 238] on button "Back to dashboard" at bounding box center [163, 239] width 190 height 48
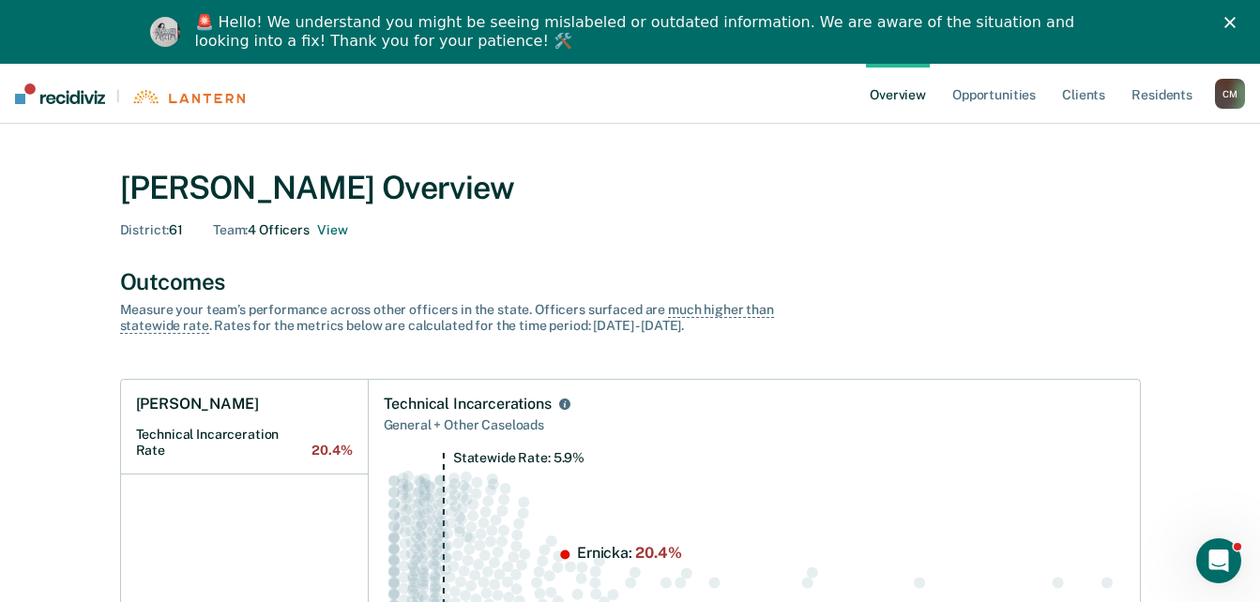
click at [1238, 95] on div "C M" at bounding box center [1230, 94] width 30 height 30
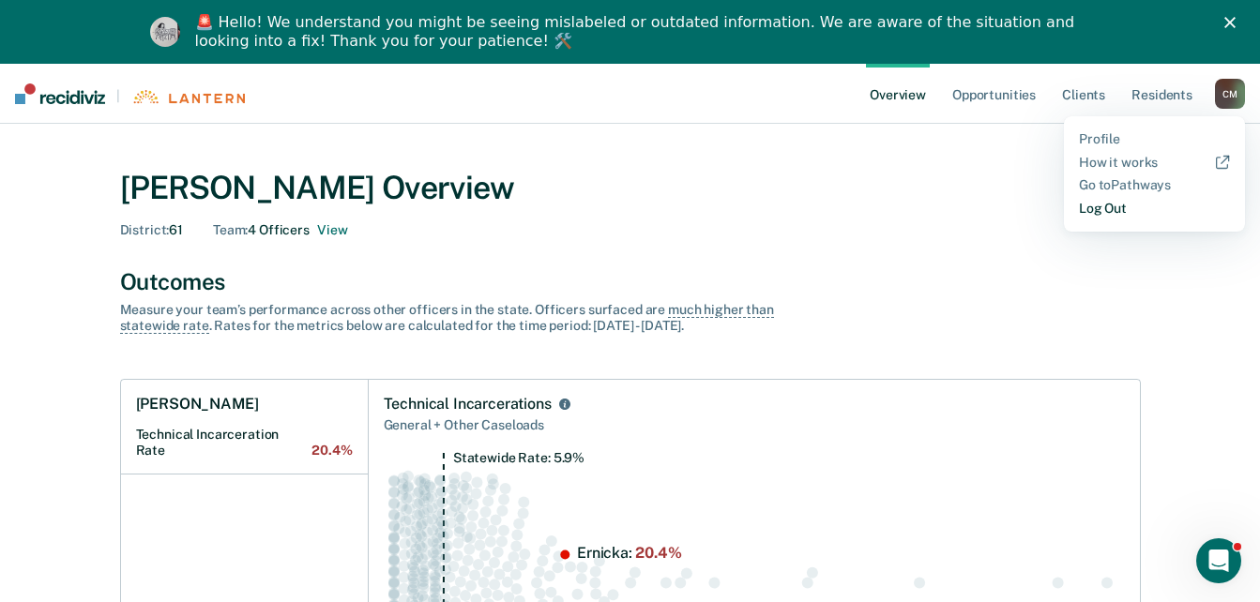
click at [1101, 214] on link "Log Out" at bounding box center [1154, 209] width 151 height 16
